Goal: Navigation & Orientation: Find specific page/section

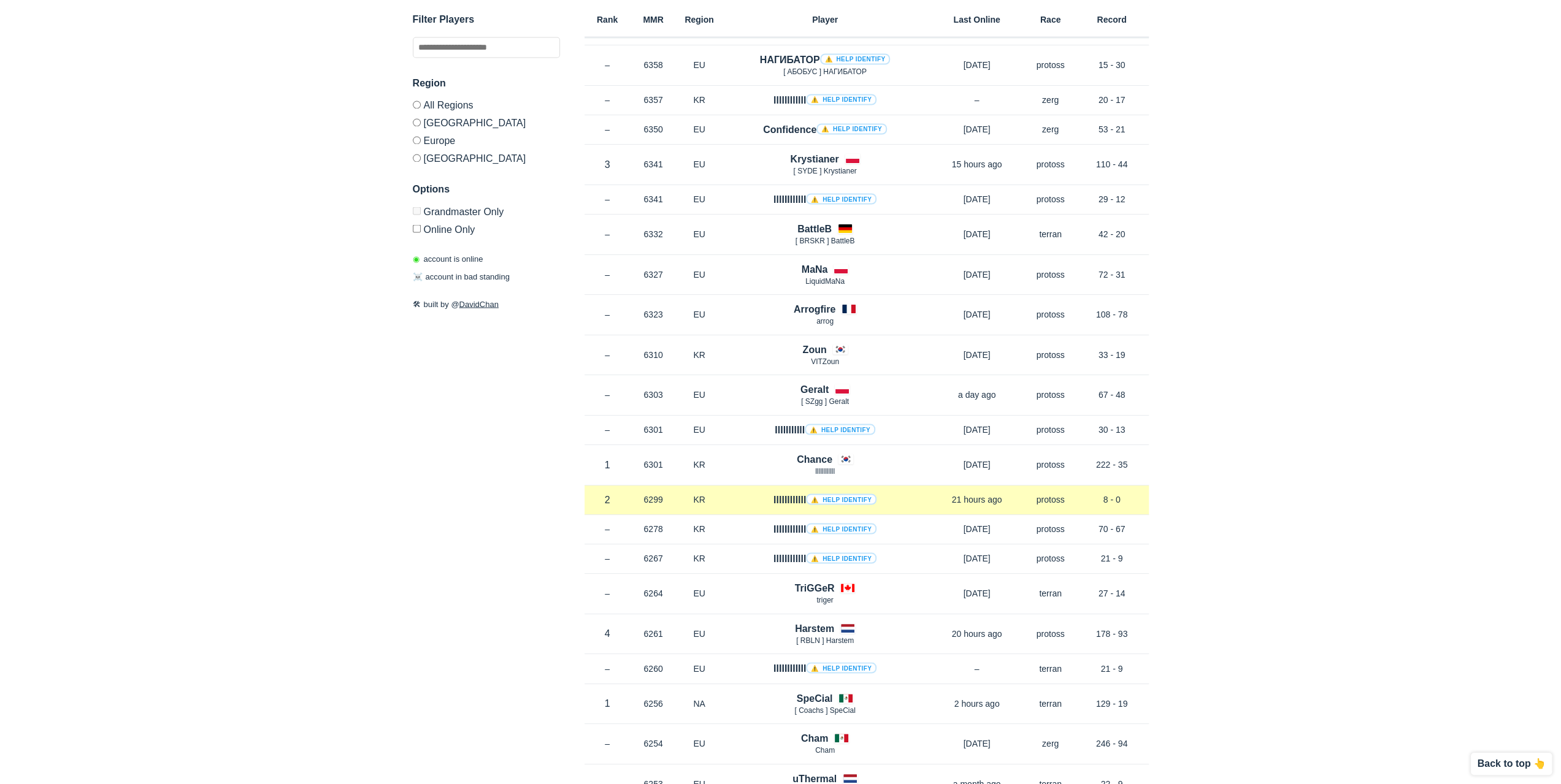
scroll to position [2024, 0]
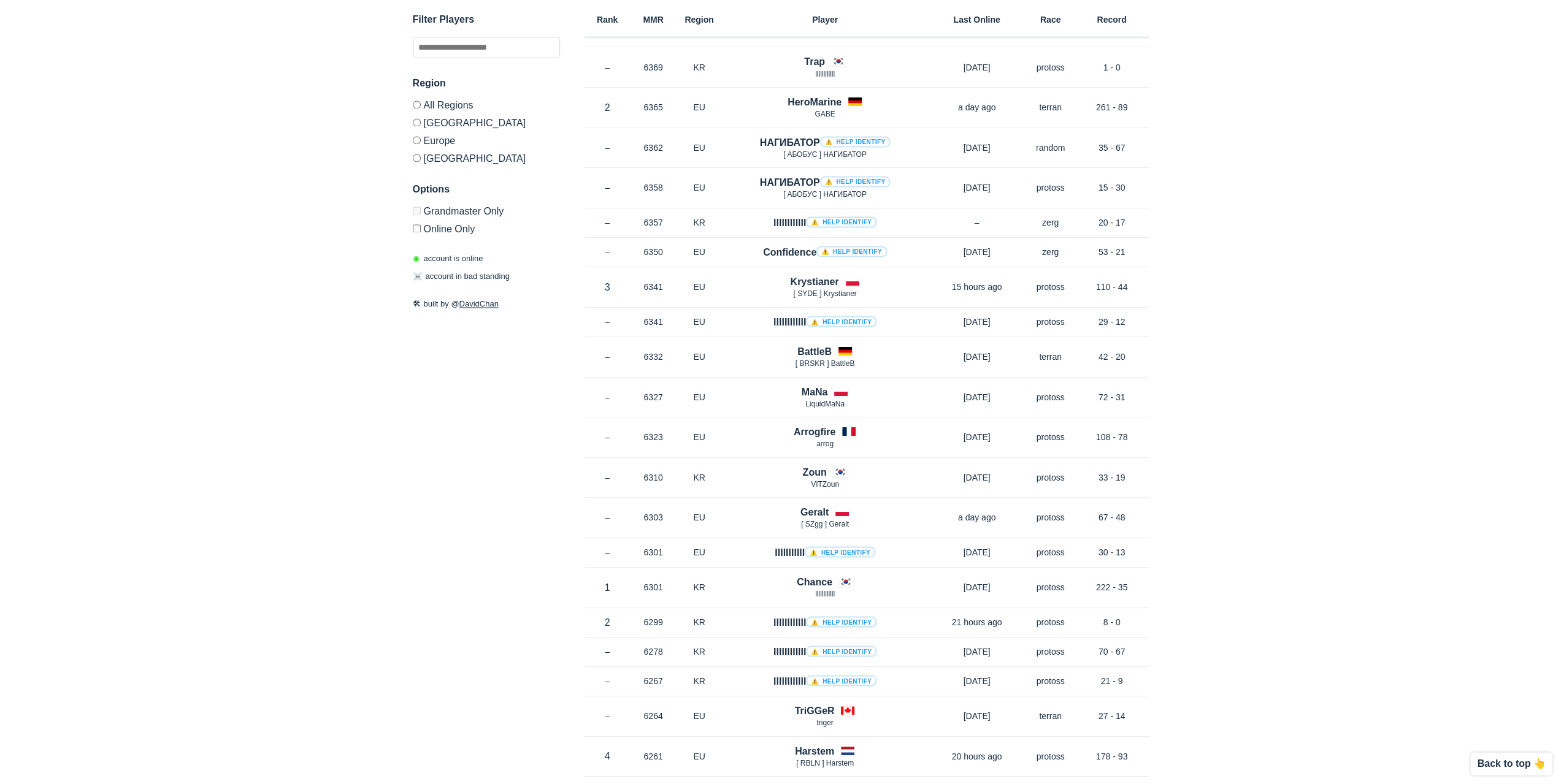
click at [439, 153] on label "[GEOGRAPHIC_DATA]" at bounding box center [486, 156] width 147 height 15
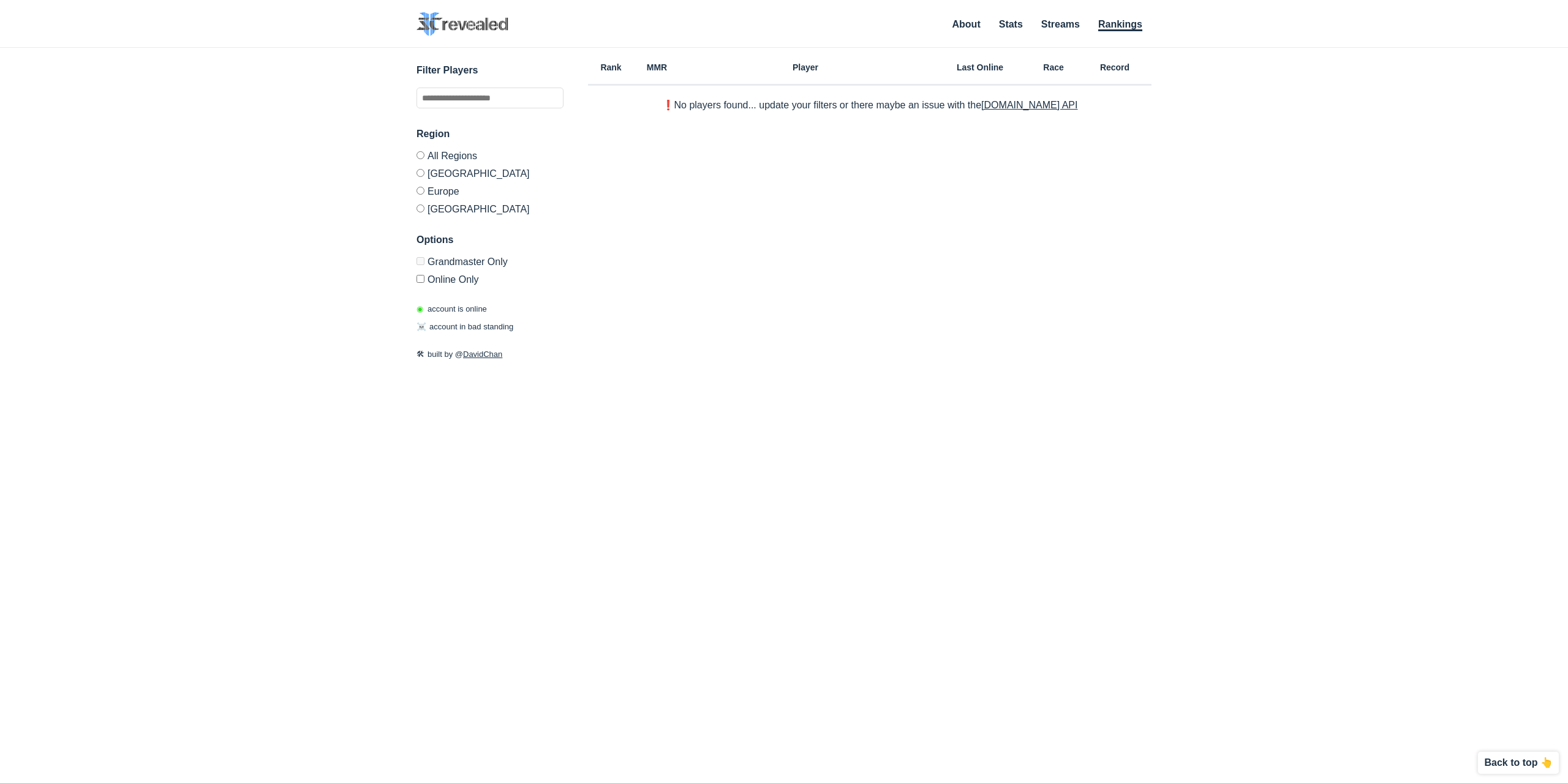
click at [414, 278] on div "✕ Filter Players Region All Regions [GEOGRAPHIC_DATA] [GEOGRAPHIC_DATA] [GEOGRA…" at bounding box center [784, 400] width 1544 height 705
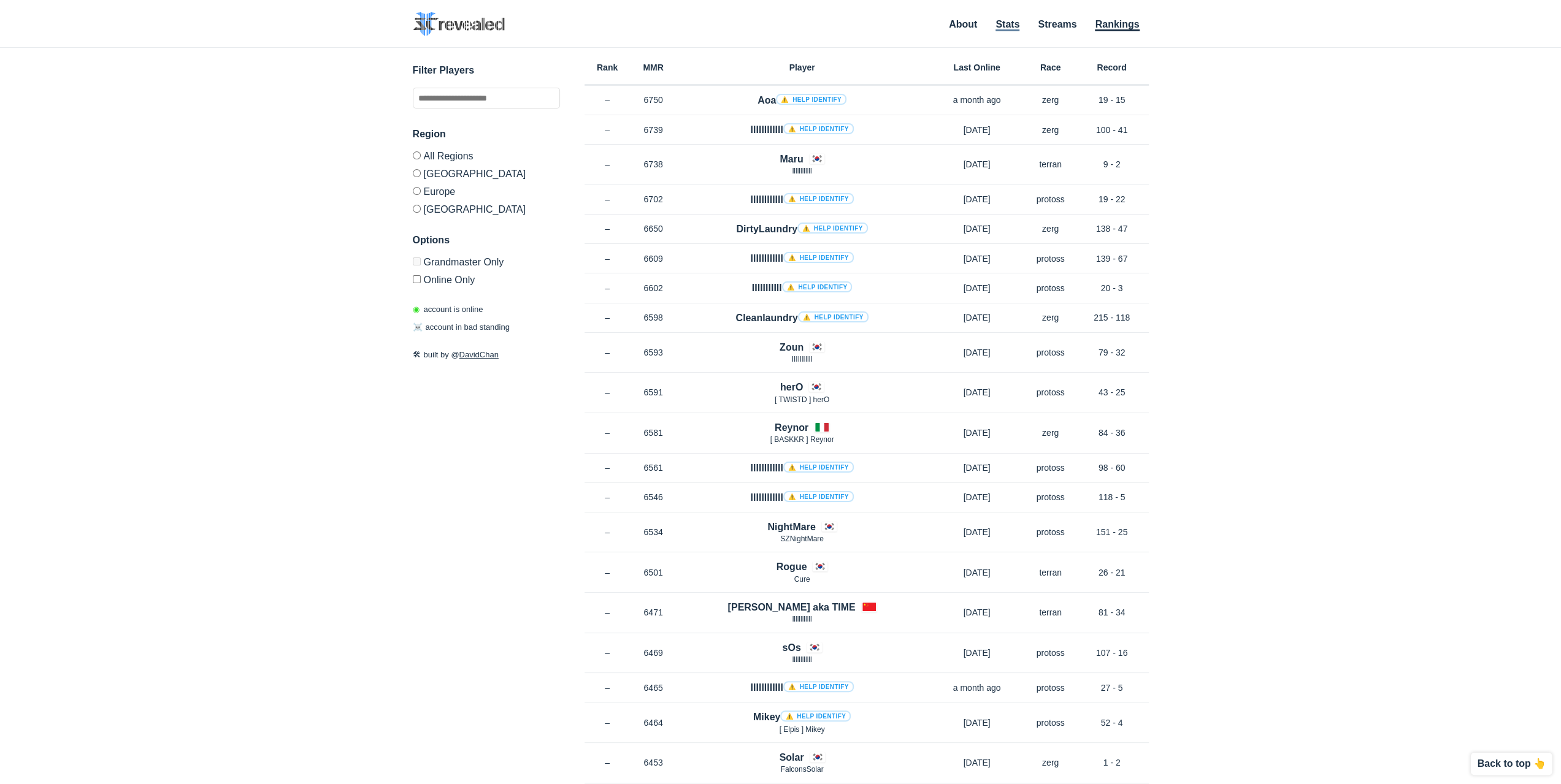
click at [1002, 27] on link "Stats" at bounding box center [1007, 26] width 24 height 12
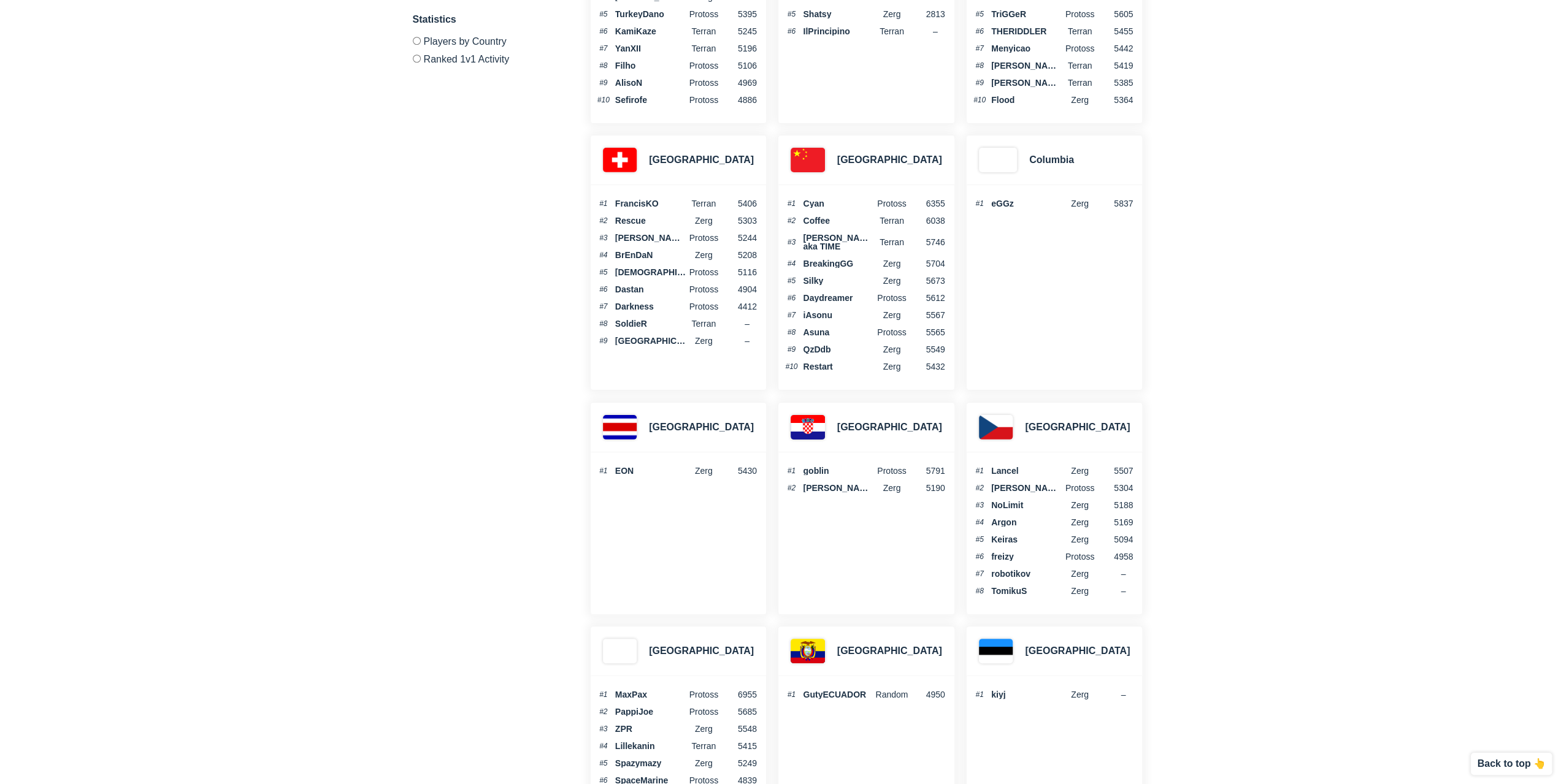
scroll to position [552, 0]
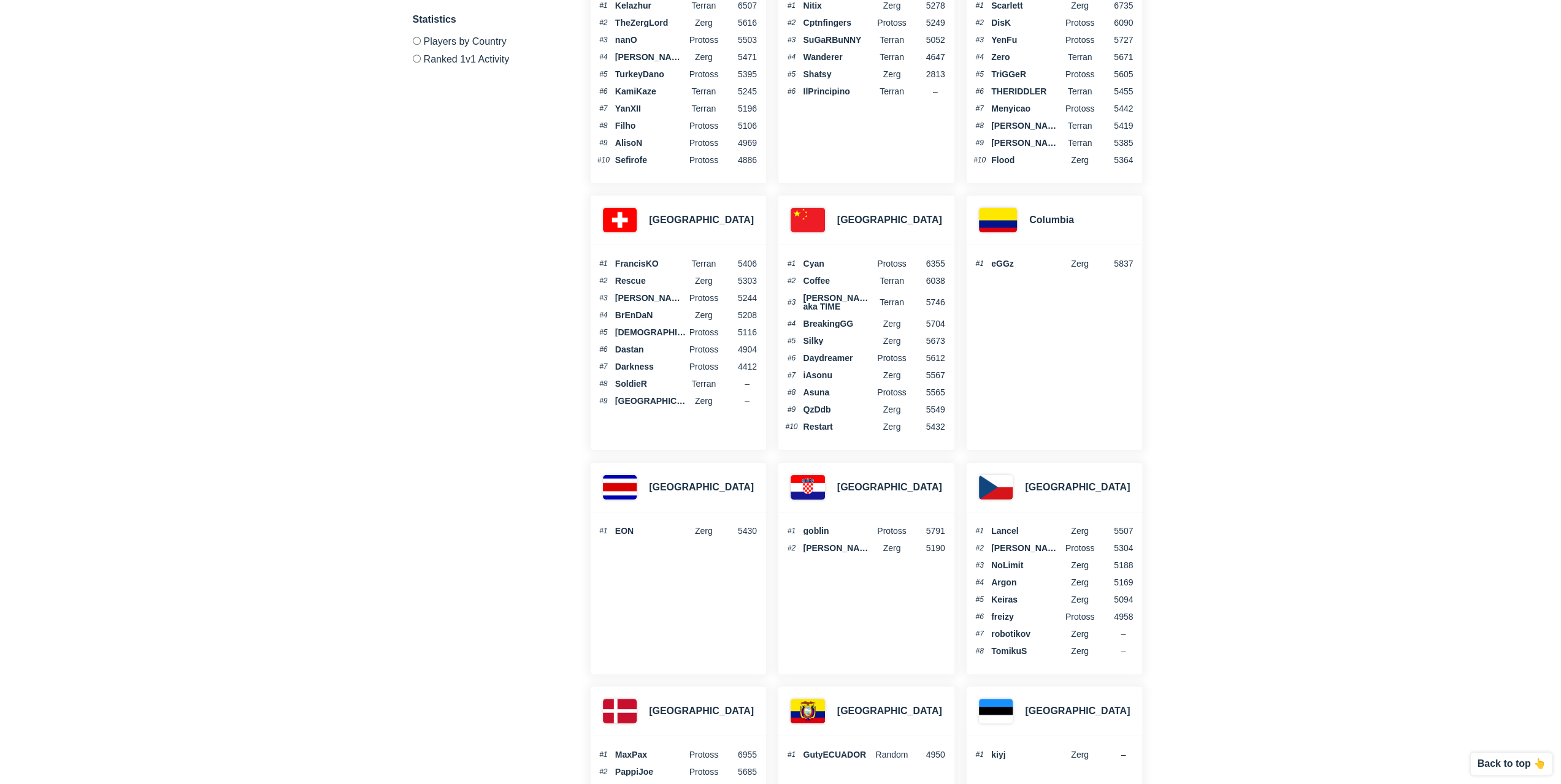
click at [442, 57] on label "Ranked 1v1 Activity" at bounding box center [486, 57] width 147 height 15
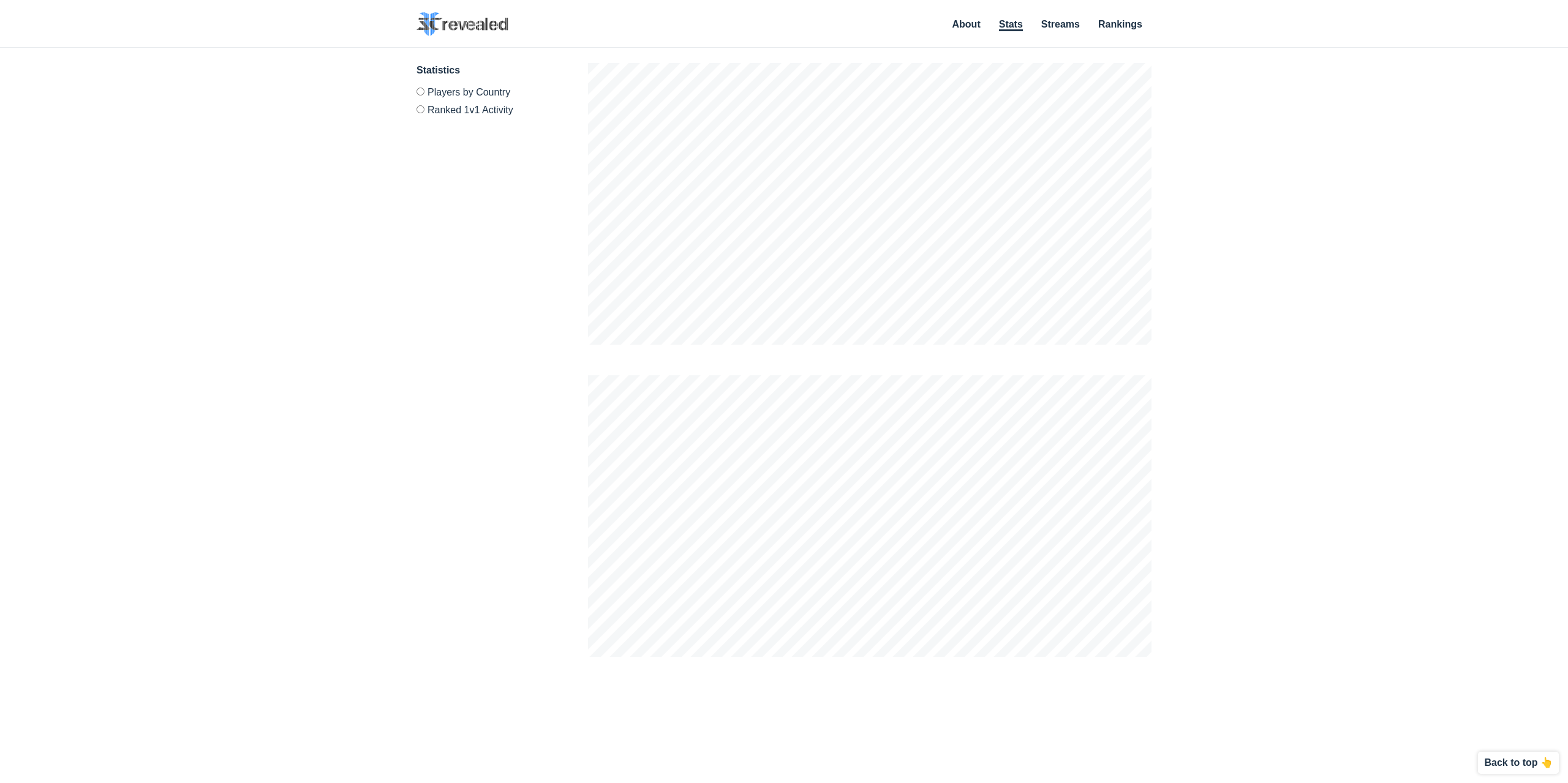
scroll to position [783, 1568]
click at [1071, 32] on li "Streams" at bounding box center [1061, 26] width 39 height 13
click at [1070, 26] on link "Streams" at bounding box center [1061, 26] width 39 height 12
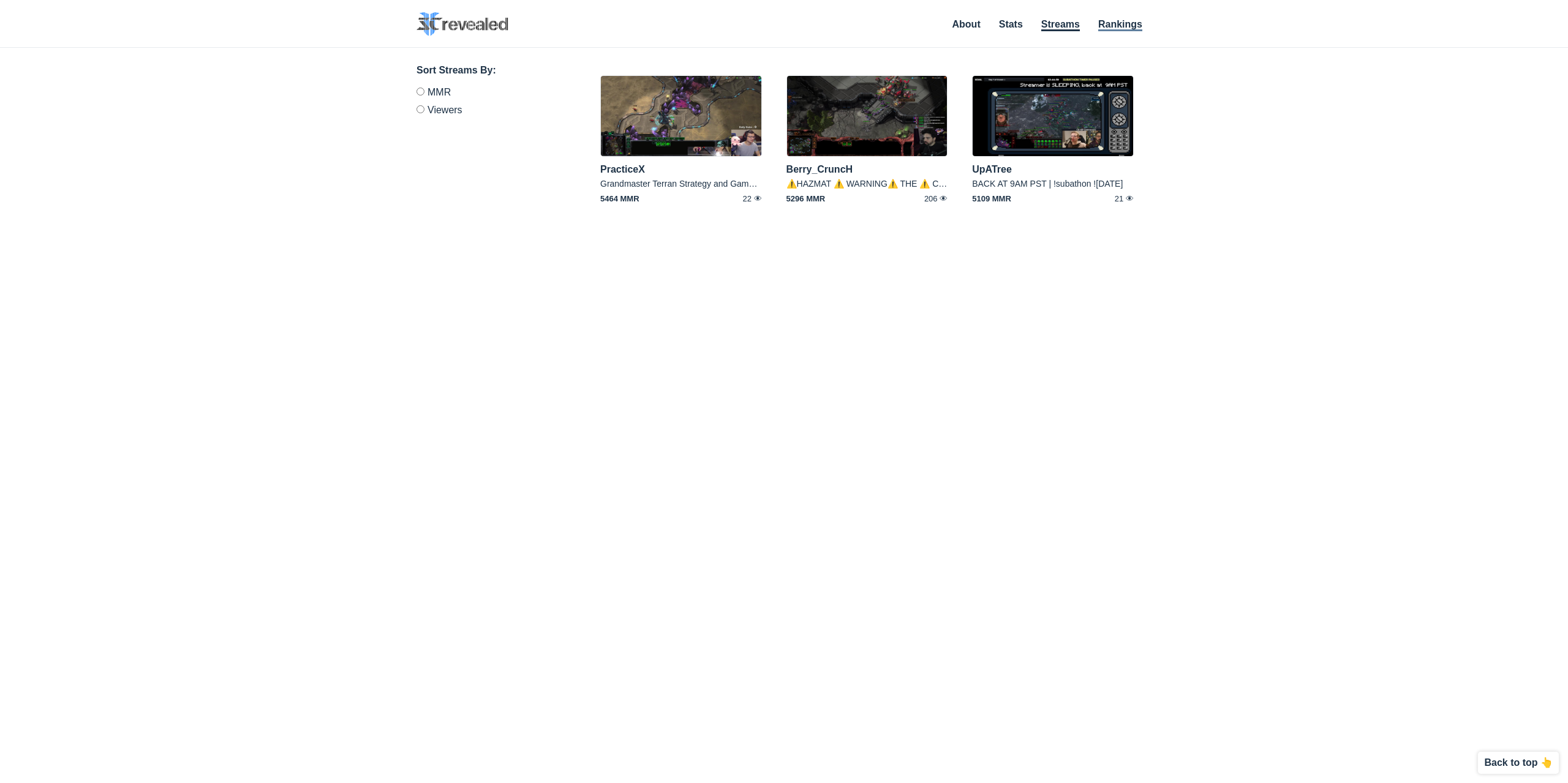
click at [1118, 27] on link "Rankings" at bounding box center [1121, 26] width 44 height 12
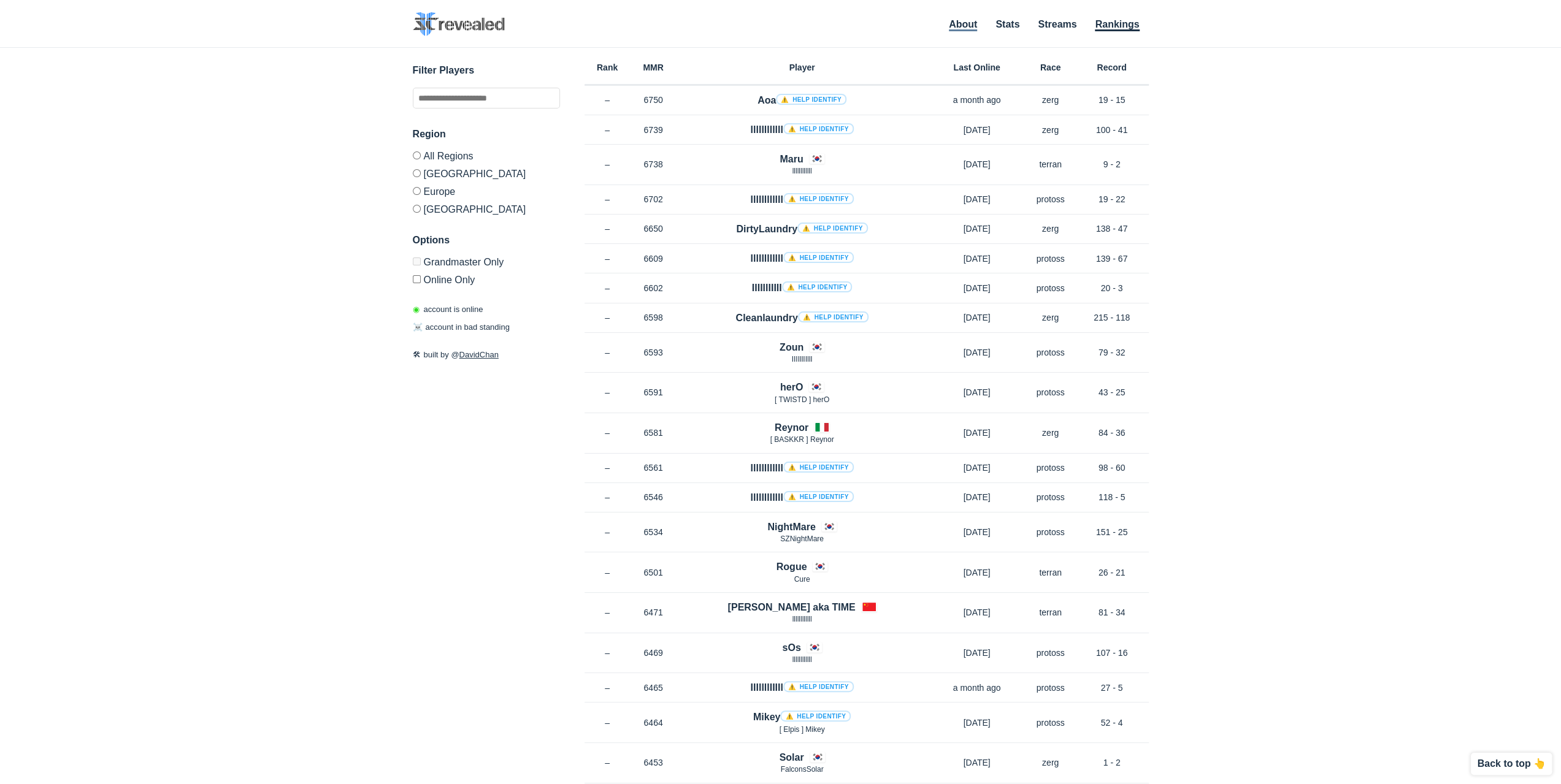
click at [967, 27] on link "About" at bounding box center [963, 26] width 28 height 12
